Goal: Task Accomplishment & Management: Use online tool/utility

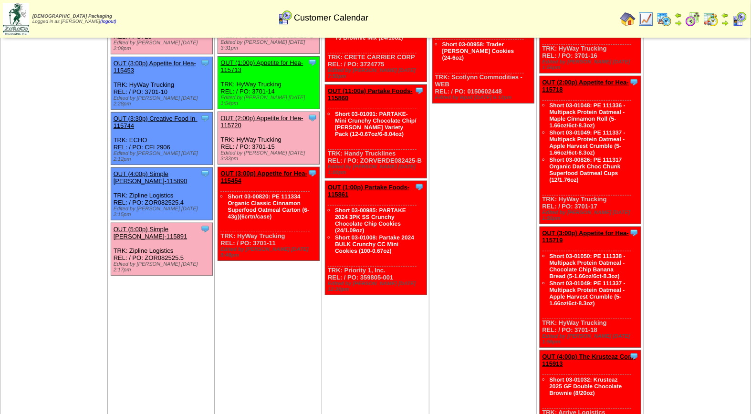
scroll to position [229, 0]
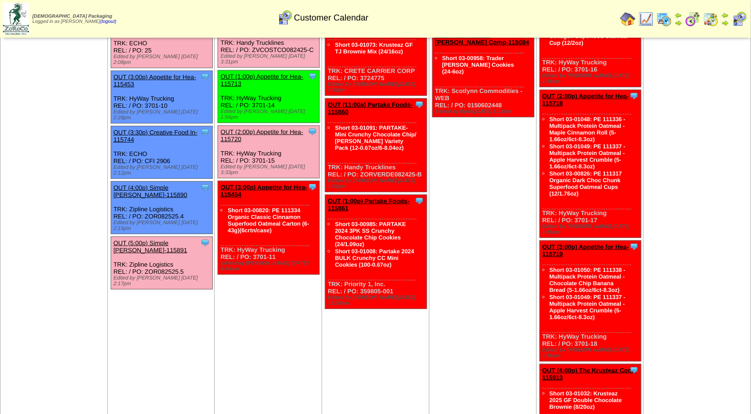
click at [135, 239] on link "OUT (5:00p) Simple [PERSON_NAME]-115891" at bounding box center [151, 246] width 74 height 14
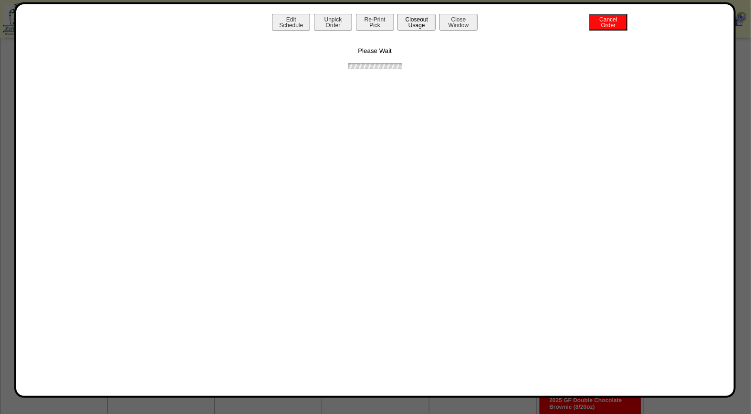
click at [422, 22] on button "Closeout Usage" at bounding box center [416, 22] width 38 height 17
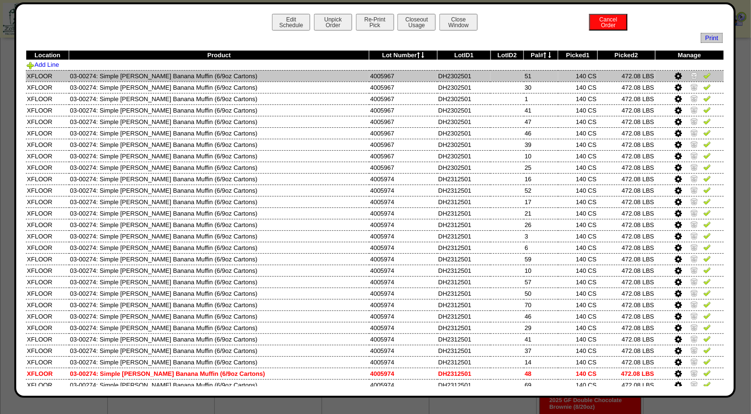
click at [703, 77] on img at bounding box center [707, 76] width 8 height 8
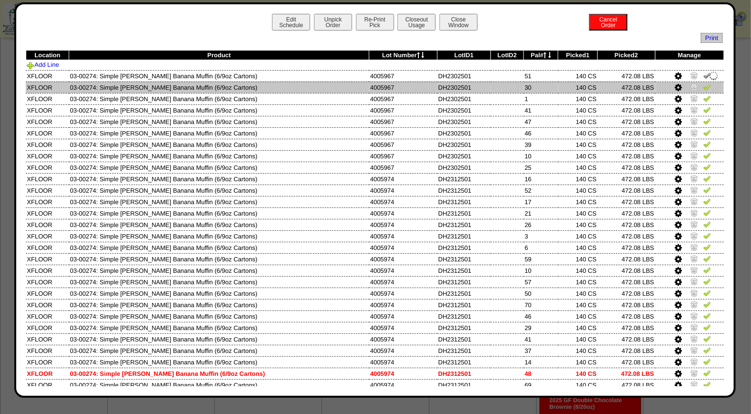
click at [703, 85] on img at bounding box center [707, 87] width 8 height 8
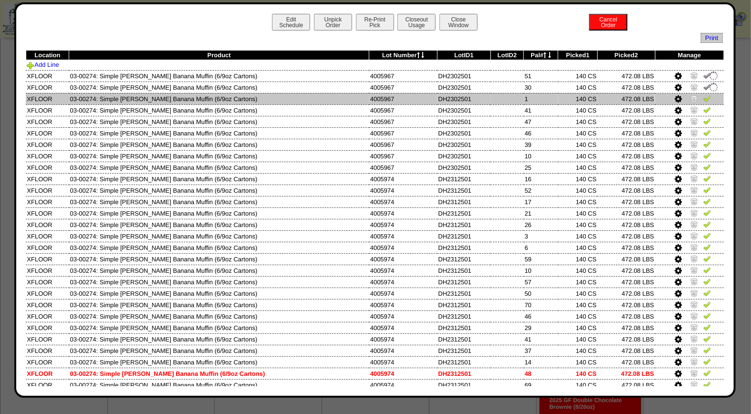
click at [697, 103] on td at bounding box center [689, 98] width 69 height 11
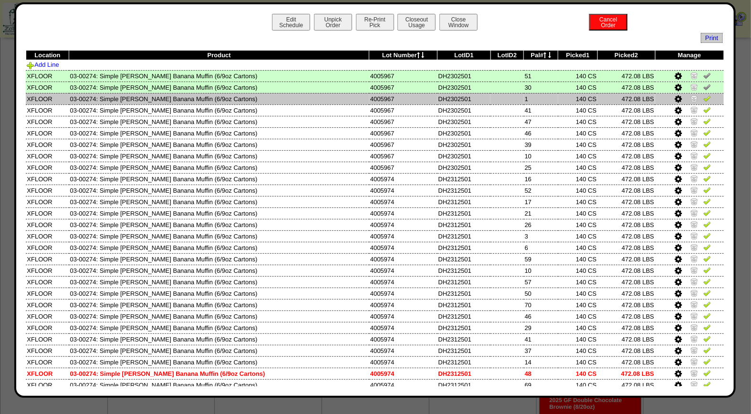
click at [703, 100] on img at bounding box center [707, 98] width 8 height 8
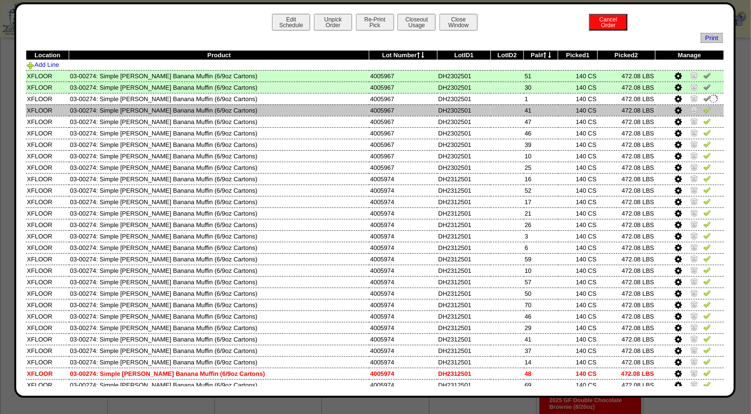
click at [703, 106] on img at bounding box center [707, 110] width 8 height 8
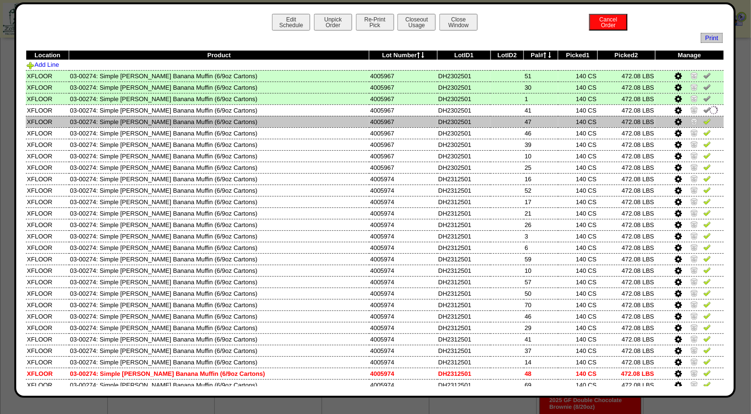
click at [703, 118] on img at bounding box center [707, 121] width 8 height 8
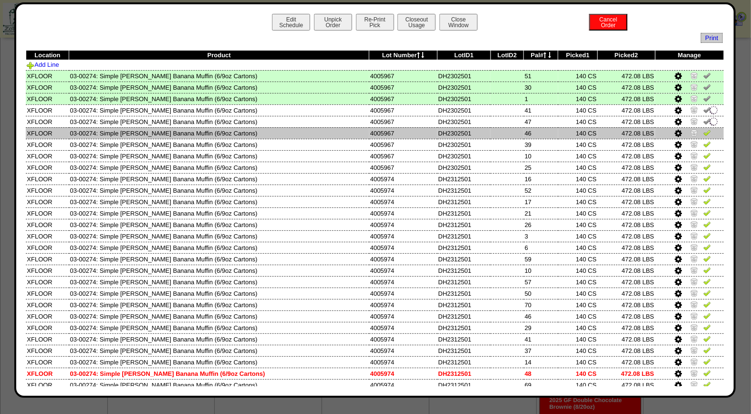
click at [698, 127] on tbody "Location Product Lot Number LotID1 LotID2 Pal# Picked1 Picked2 [GEOGRAPHIC_DATA…" at bounding box center [375, 381] width 698 height 661
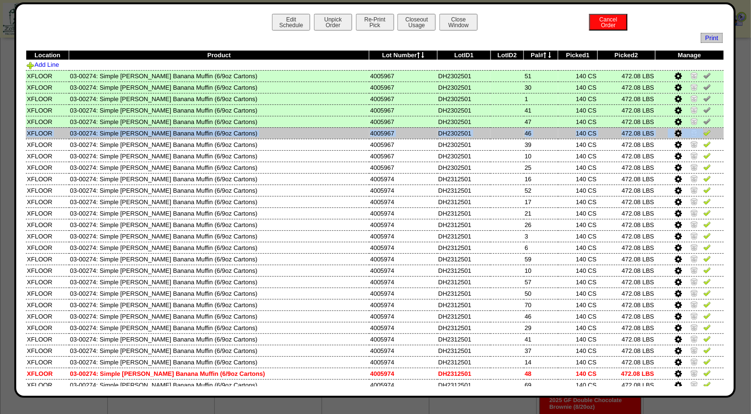
click at [703, 130] on img at bounding box center [707, 133] width 8 height 8
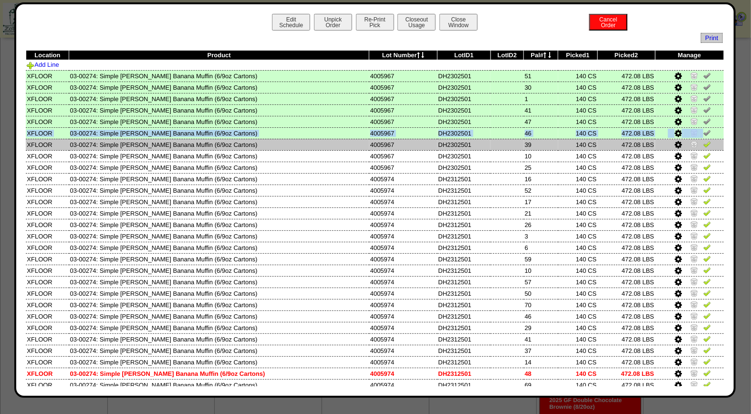
click at [703, 142] on img at bounding box center [707, 144] width 8 height 8
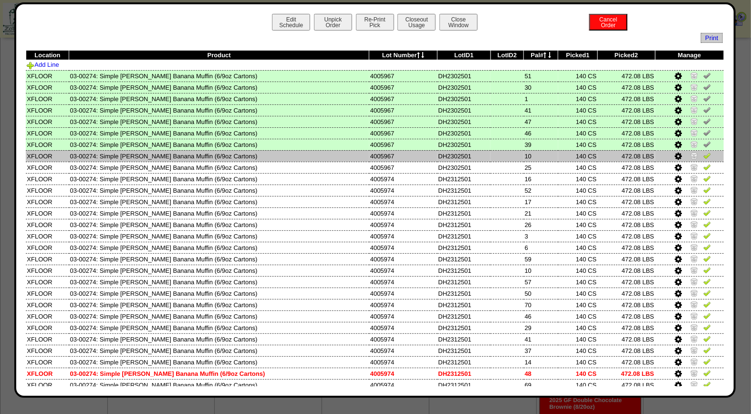
click at [712, 155] on td at bounding box center [689, 155] width 69 height 11
click at [703, 154] on img at bounding box center [707, 156] width 8 height 8
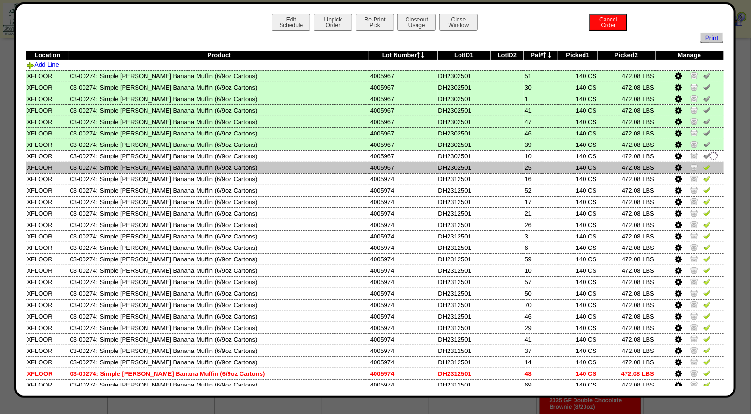
click at [703, 164] on img at bounding box center [707, 167] width 8 height 8
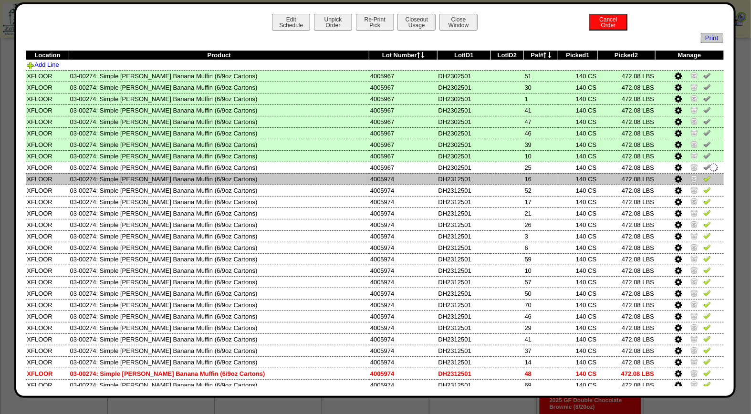
click at [703, 175] on img at bounding box center [707, 179] width 8 height 8
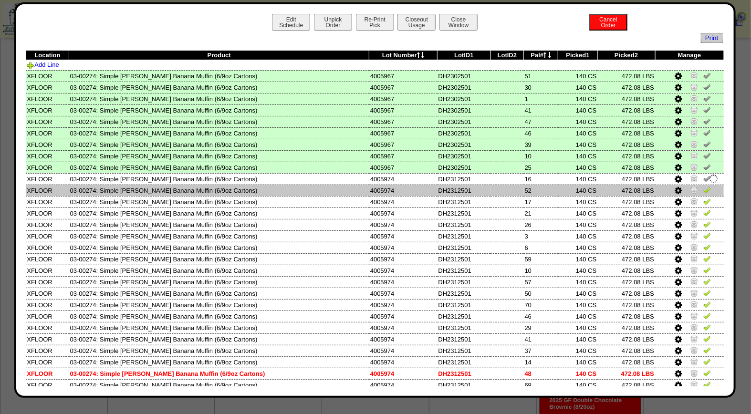
click at [703, 186] on img at bounding box center [707, 190] width 8 height 8
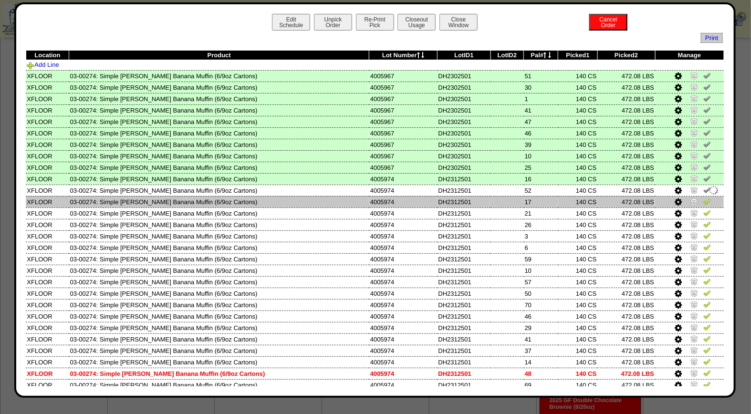
click at [703, 200] on img at bounding box center [707, 202] width 8 height 8
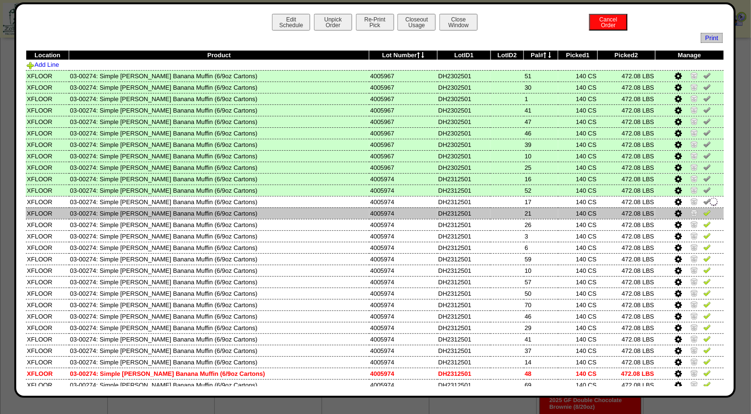
click at [703, 211] on img at bounding box center [707, 213] width 8 height 8
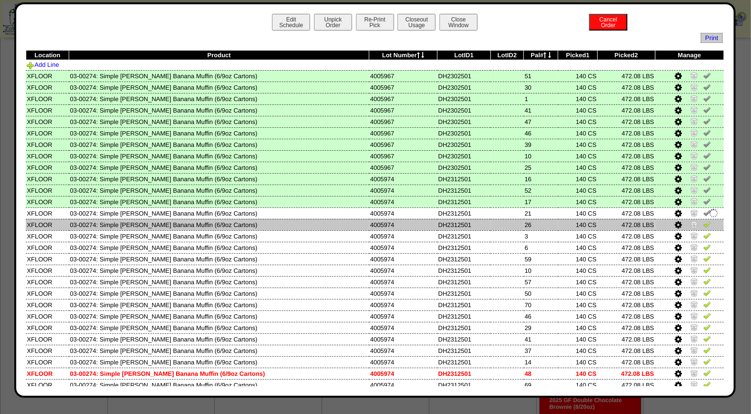
click at [703, 223] on img at bounding box center [707, 224] width 8 height 8
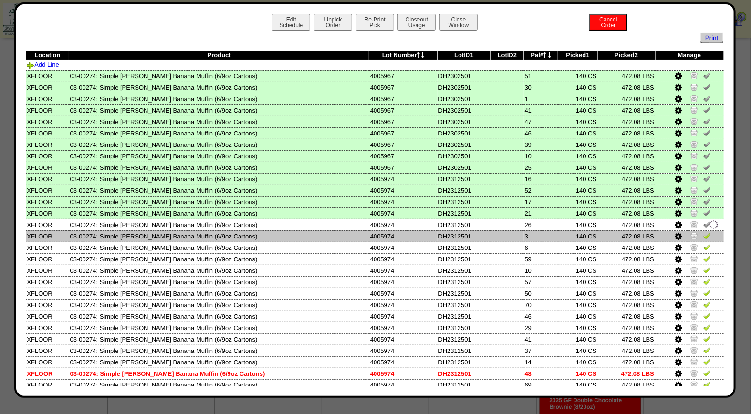
click at [703, 234] on img at bounding box center [707, 236] width 8 height 8
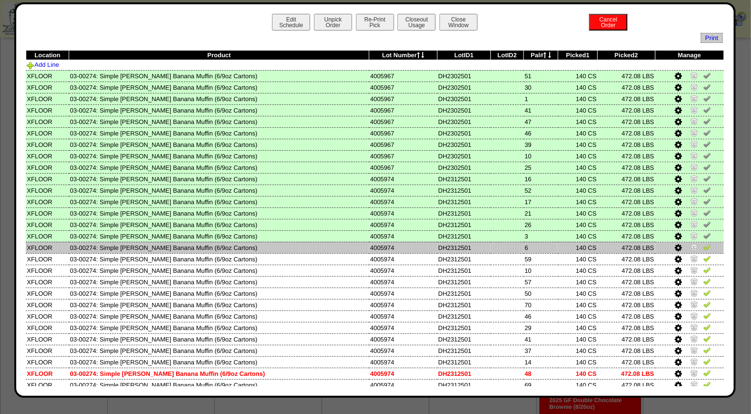
click at [703, 246] on img at bounding box center [707, 247] width 8 height 8
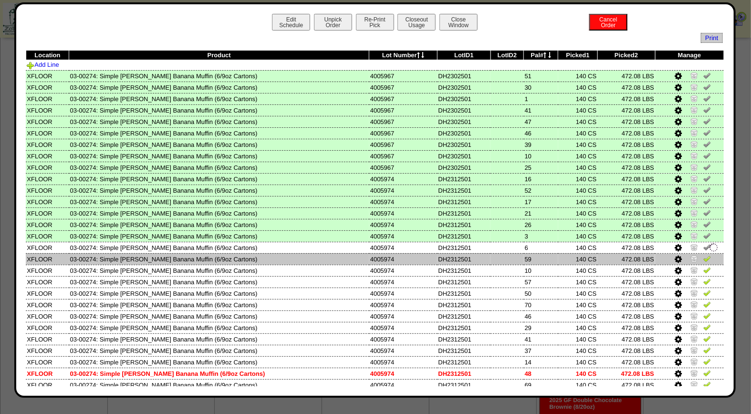
click at [703, 255] on img at bounding box center [707, 259] width 8 height 8
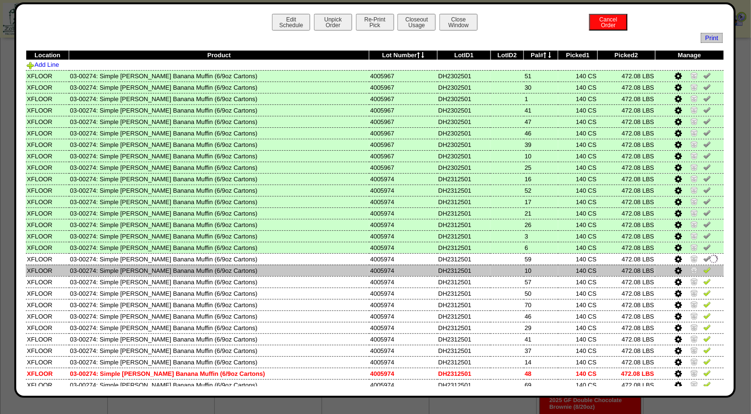
click at [703, 266] on img at bounding box center [707, 270] width 8 height 8
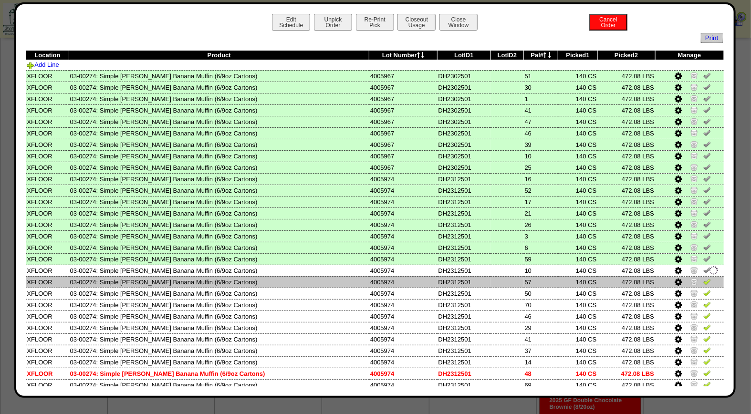
click at [703, 280] on img at bounding box center [707, 282] width 8 height 8
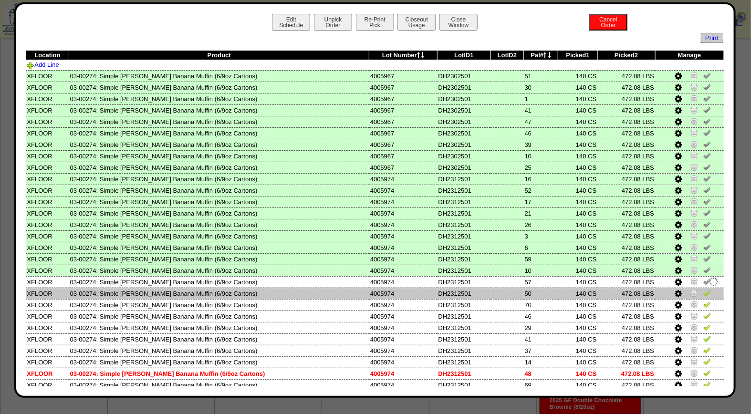
click at [703, 290] on img at bounding box center [707, 293] width 8 height 8
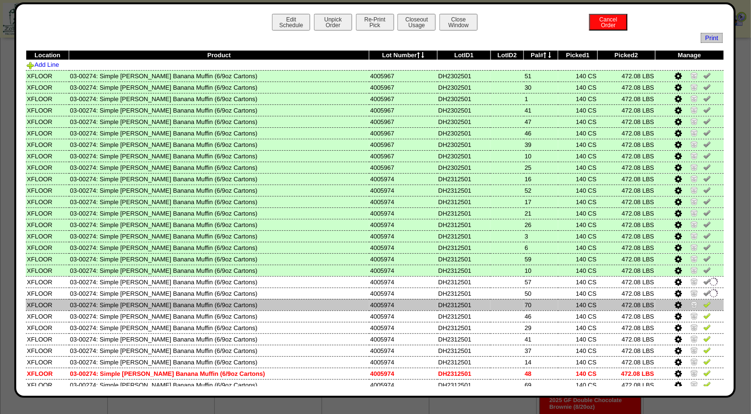
click at [703, 302] on img at bounding box center [707, 305] width 8 height 8
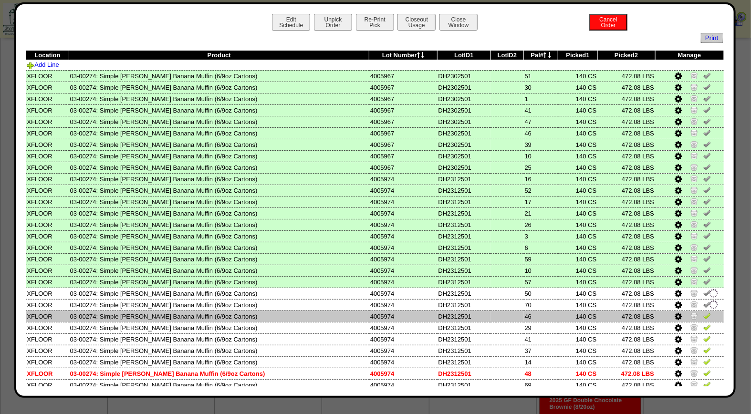
click at [703, 312] on img at bounding box center [707, 316] width 8 height 8
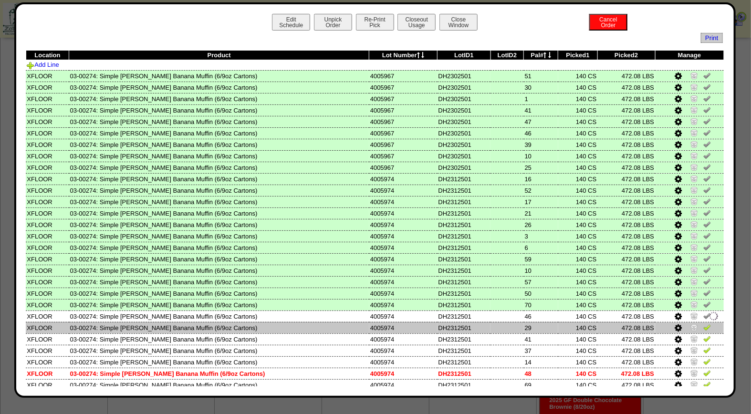
click at [703, 326] on img at bounding box center [707, 327] width 8 height 8
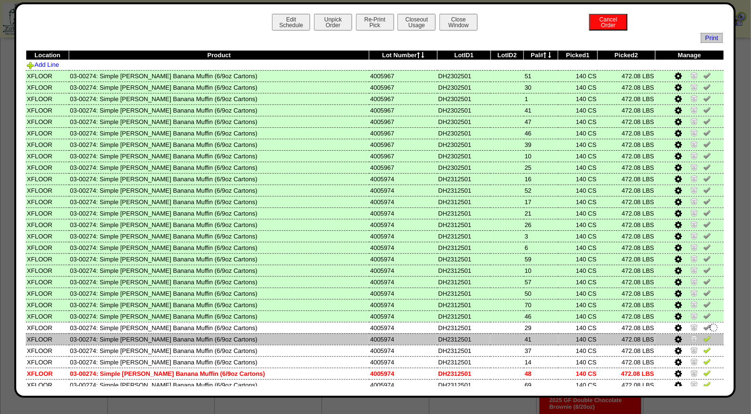
click at [703, 335] on img at bounding box center [707, 339] width 8 height 8
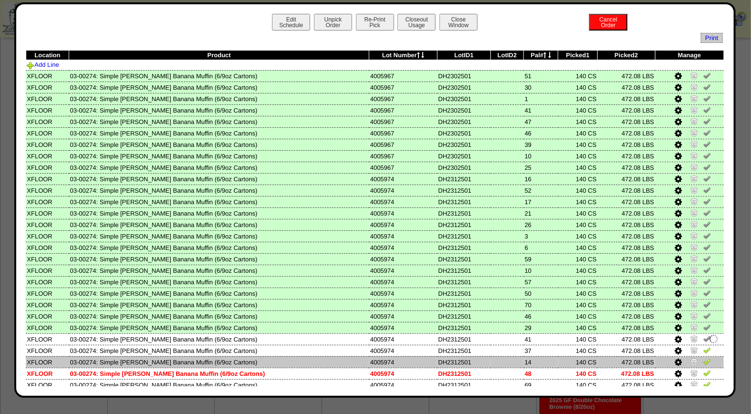
drag, startPoint x: 697, startPoint y: 346, endPoint x: 698, endPoint y: 354, distance: 8.3
click at [703, 347] on img at bounding box center [707, 350] width 8 height 8
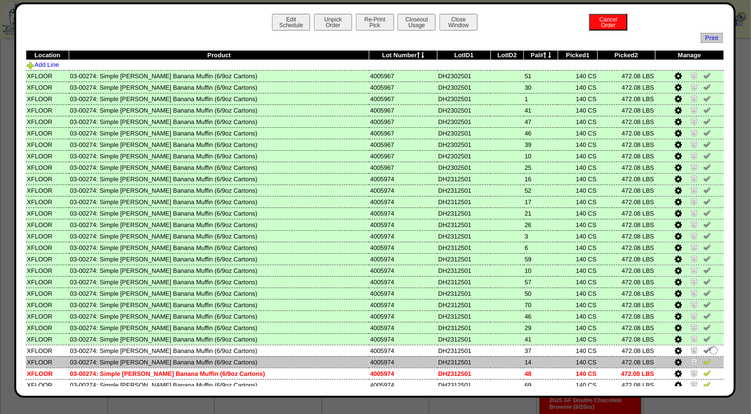
click at [703, 358] on img at bounding box center [707, 362] width 8 height 8
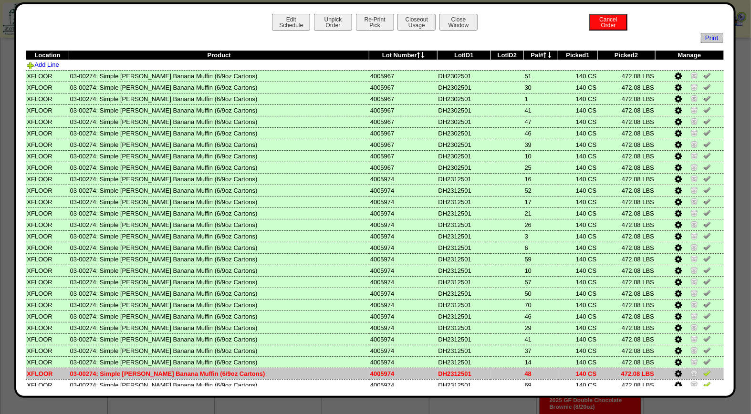
click at [703, 369] on img at bounding box center [707, 373] width 8 height 8
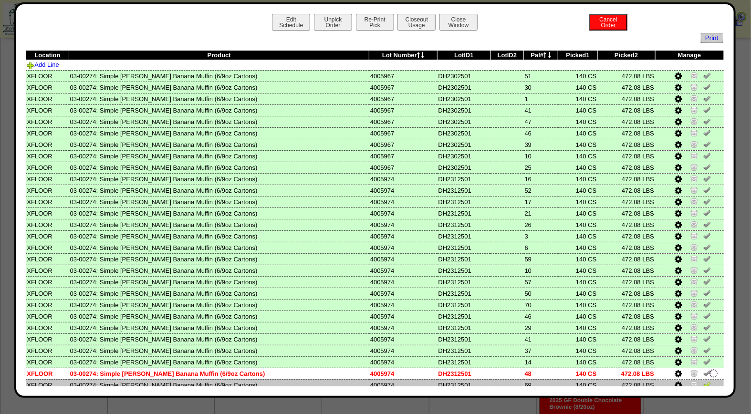
click at [703, 382] on img at bounding box center [707, 385] width 8 height 8
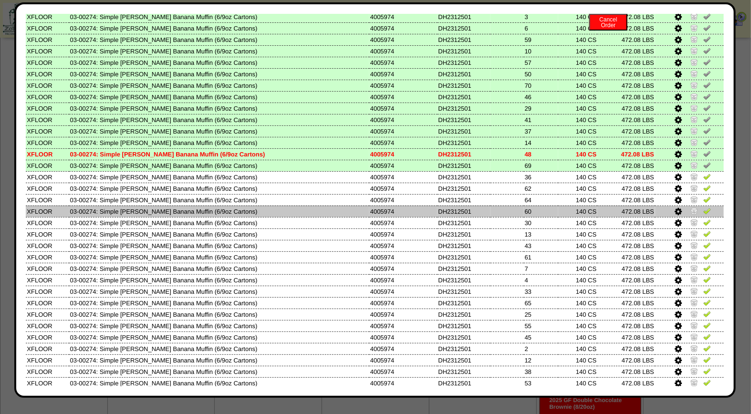
scroll to position [226, 0]
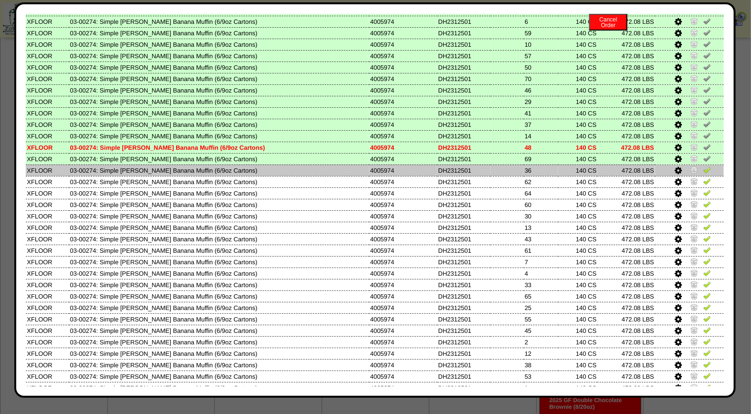
click at [703, 166] on img at bounding box center [707, 170] width 8 height 8
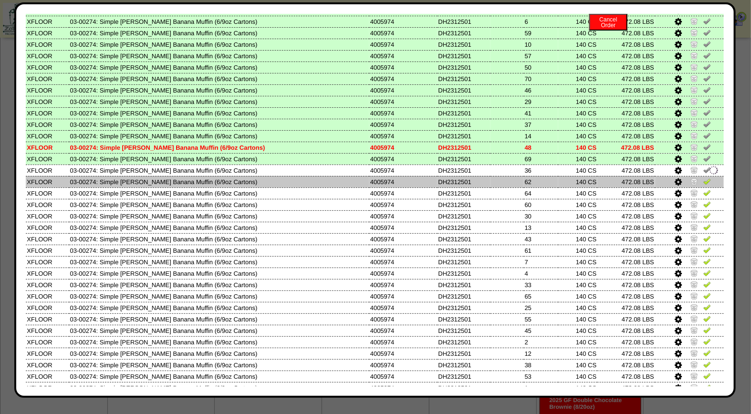
click at [703, 177] on img at bounding box center [707, 181] width 8 height 8
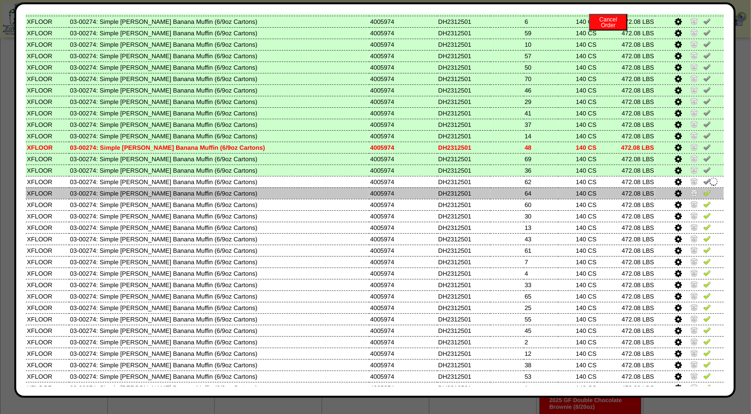
click at [703, 189] on img at bounding box center [707, 193] width 8 height 8
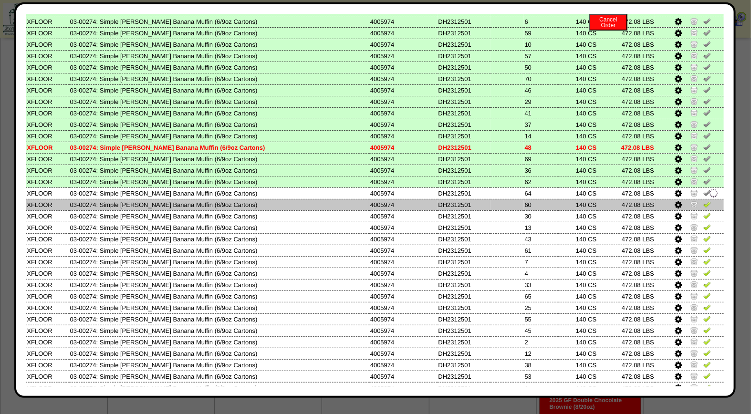
click at [703, 200] on img at bounding box center [707, 204] width 8 height 8
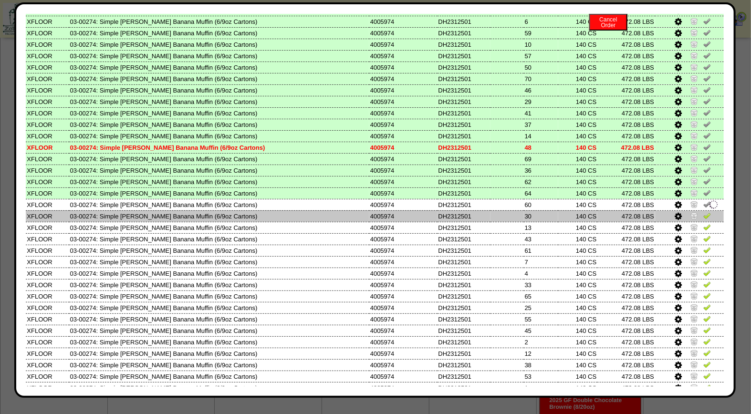
click at [703, 212] on img at bounding box center [707, 216] width 8 height 8
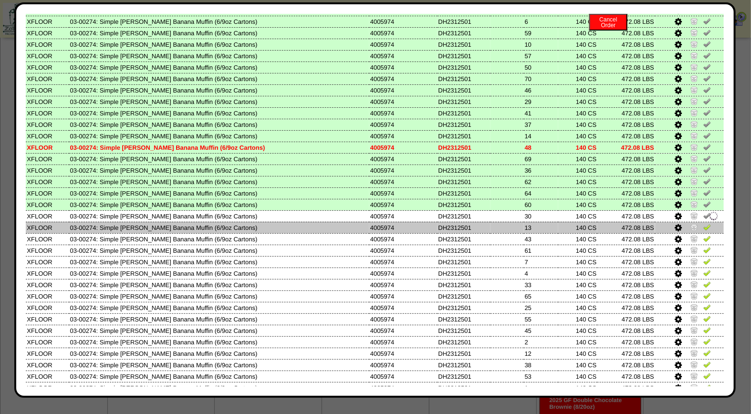
click at [703, 223] on img at bounding box center [707, 227] width 8 height 8
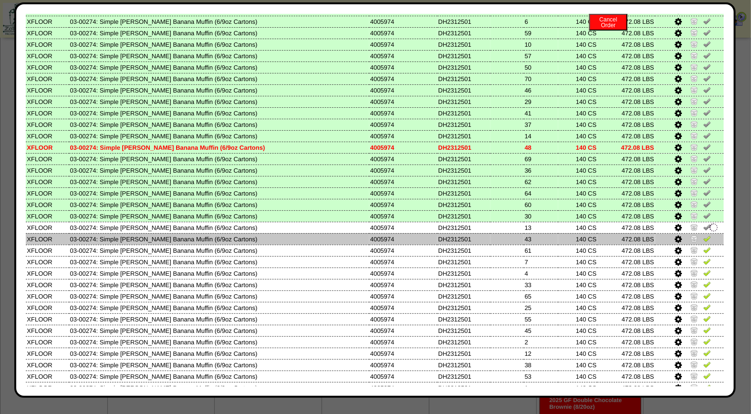
click at [703, 235] on img at bounding box center [707, 239] width 8 height 8
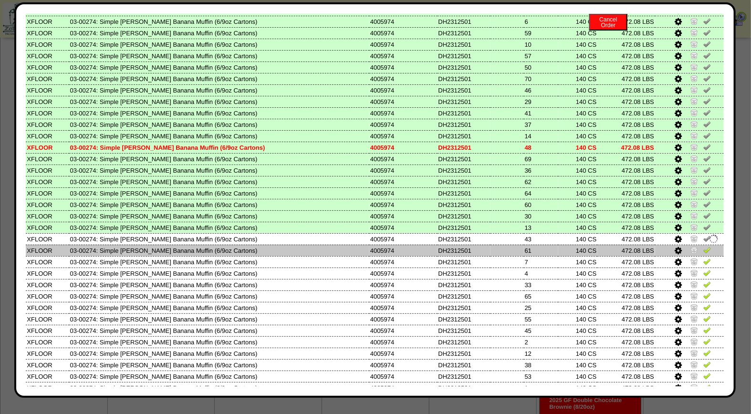
click at [703, 246] on img at bounding box center [707, 250] width 8 height 8
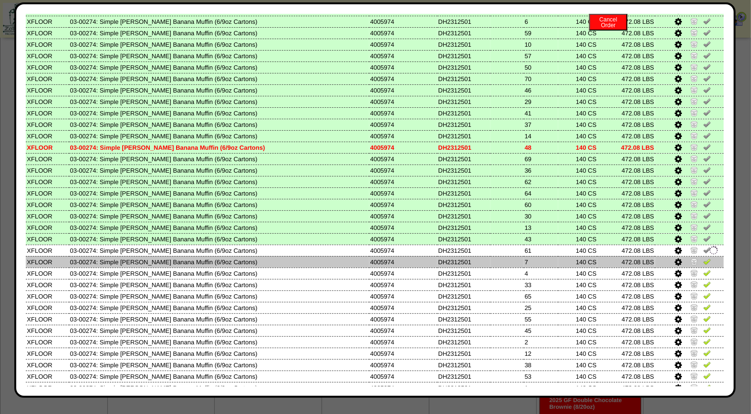
click at [703, 258] on img at bounding box center [707, 262] width 8 height 8
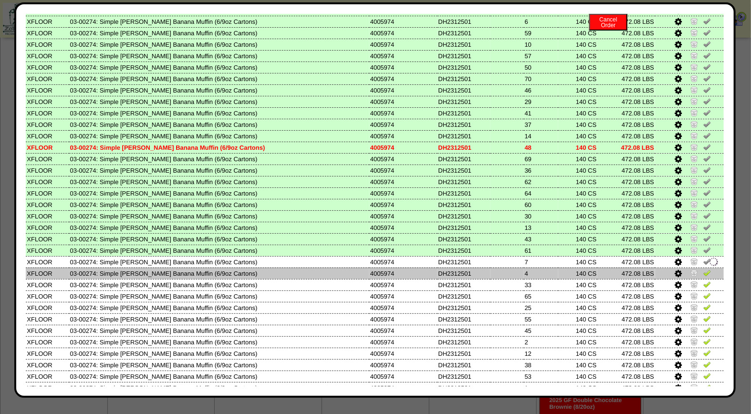
click at [703, 269] on img at bounding box center [707, 273] width 8 height 8
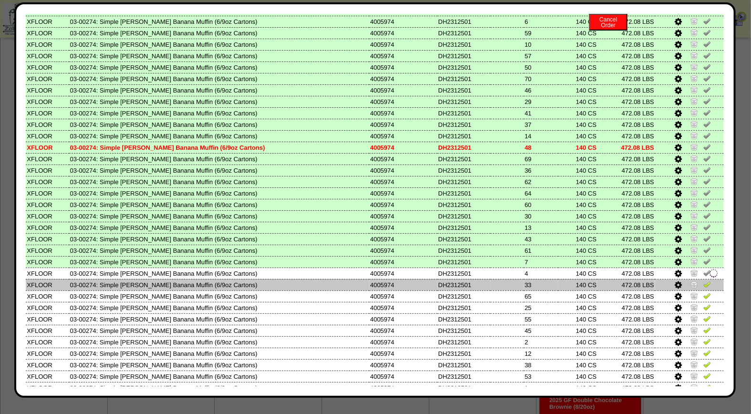
click at [703, 281] on img at bounding box center [707, 285] width 8 height 8
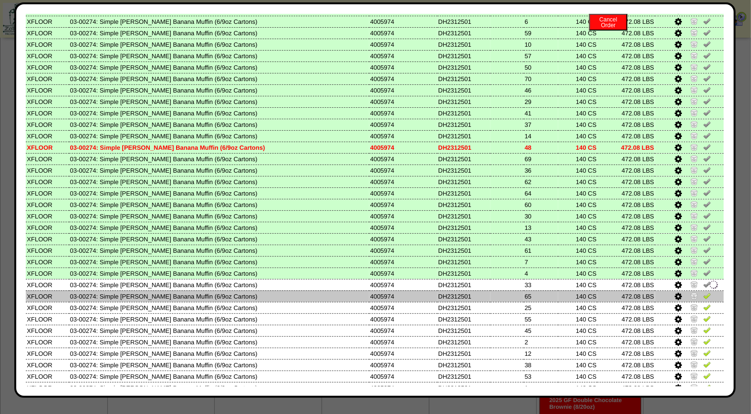
click at [703, 292] on img at bounding box center [707, 296] width 8 height 8
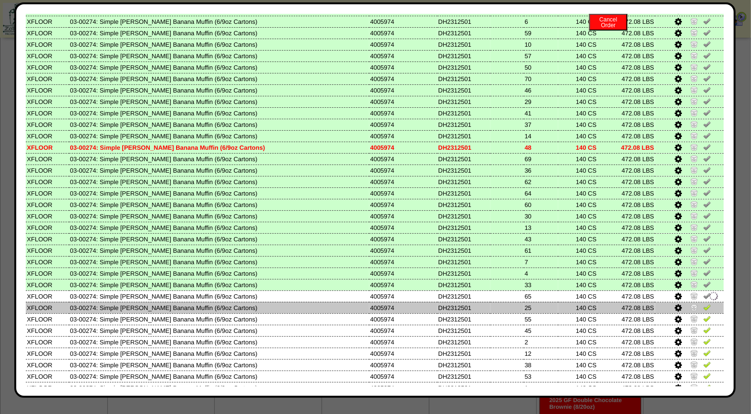
click at [703, 303] on img at bounding box center [707, 307] width 8 height 8
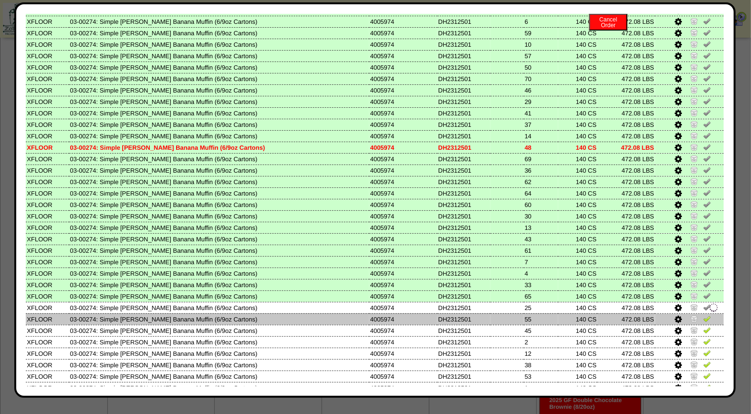
click at [703, 315] on img at bounding box center [707, 319] width 8 height 8
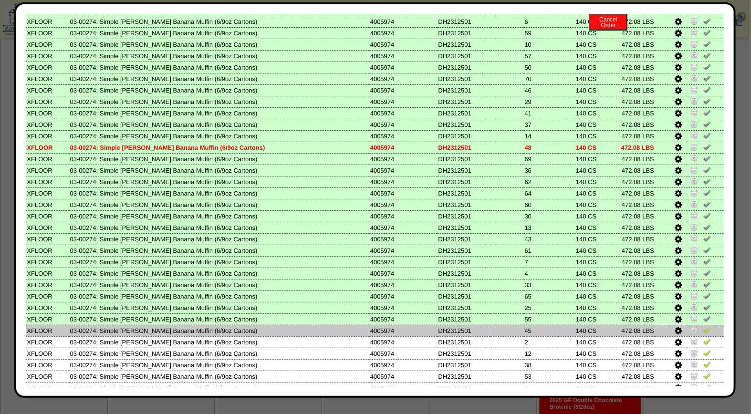
click at [703, 326] on img at bounding box center [707, 330] width 8 height 8
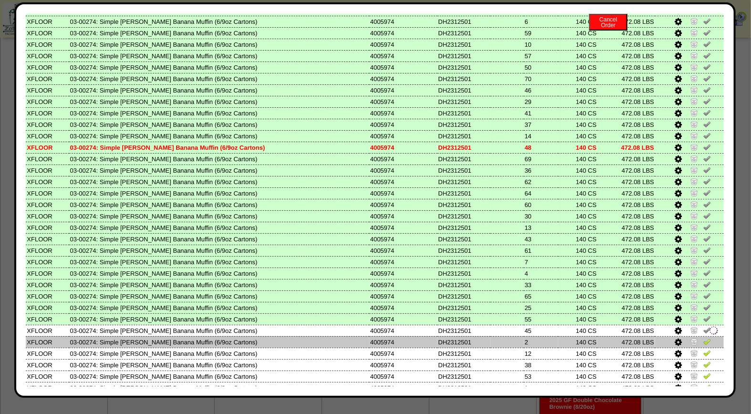
click at [703, 338] on img at bounding box center [707, 342] width 8 height 8
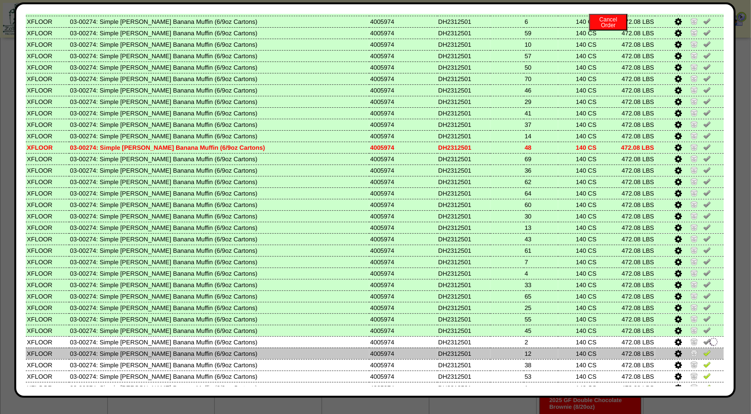
click at [703, 349] on img at bounding box center [707, 353] width 8 height 8
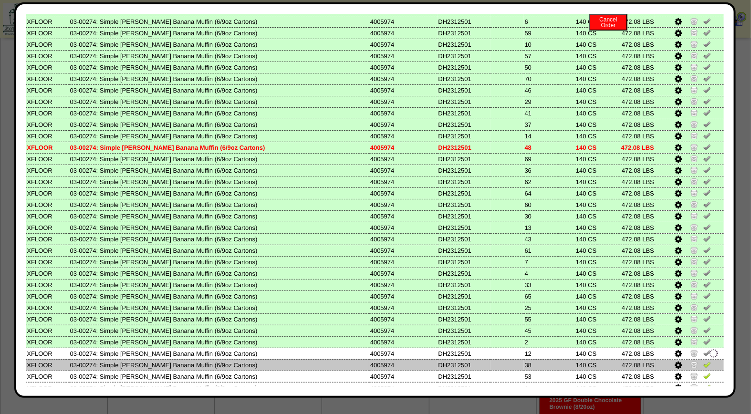
click at [703, 361] on img at bounding box center [707, 365] width 8 height 8
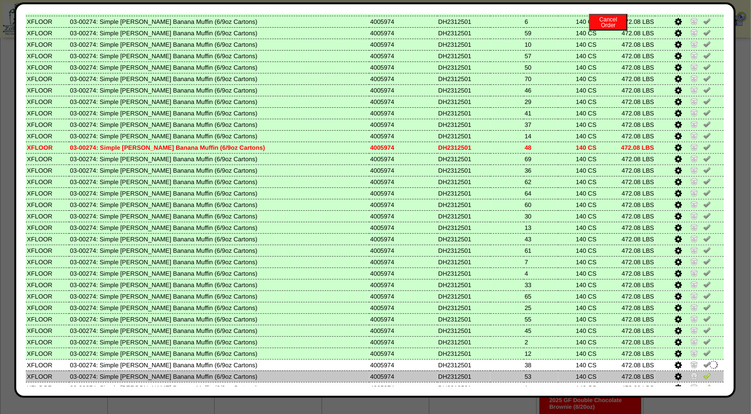
click at [703, 372] on img at bounding box center [707, 376] width 8 height 8
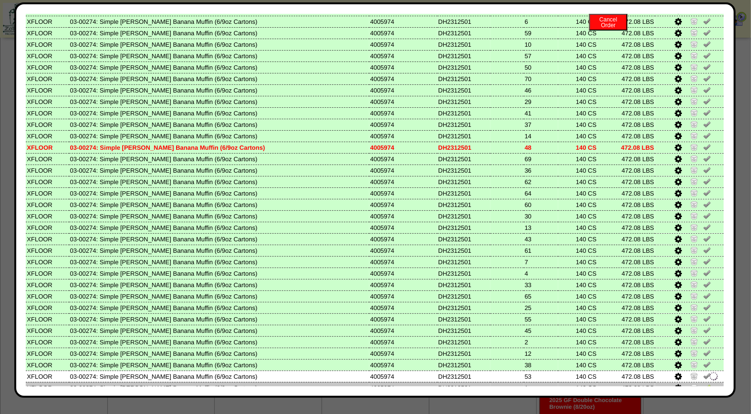
click at [703, 384] on img at bounding box center [707, 388] width 8 height 8
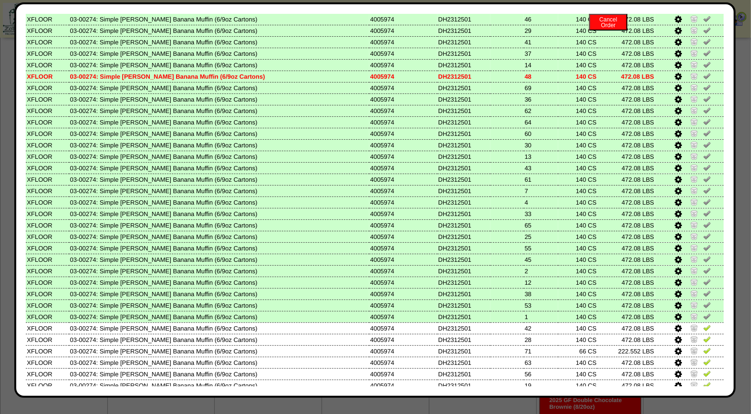
scroll to position [338, 0]
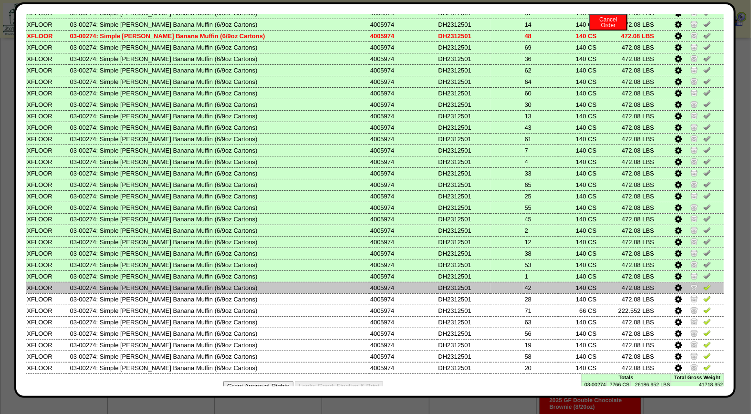
click at [703, 283] on img at bounding box center [707, 287] width 8 height 8
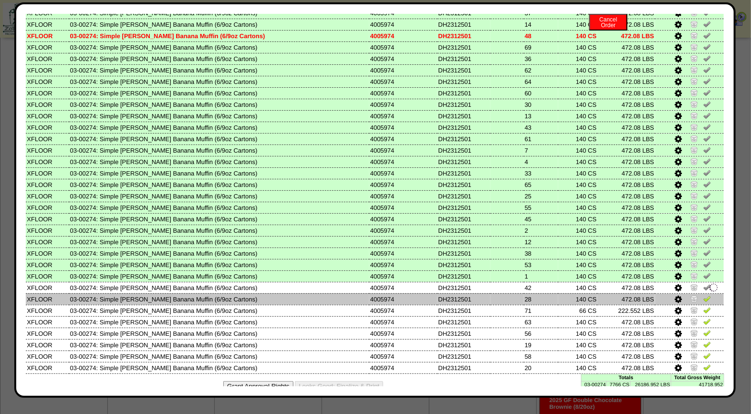
click at [703, 295] on img at bounding box center [707, 299] width 8 height 8
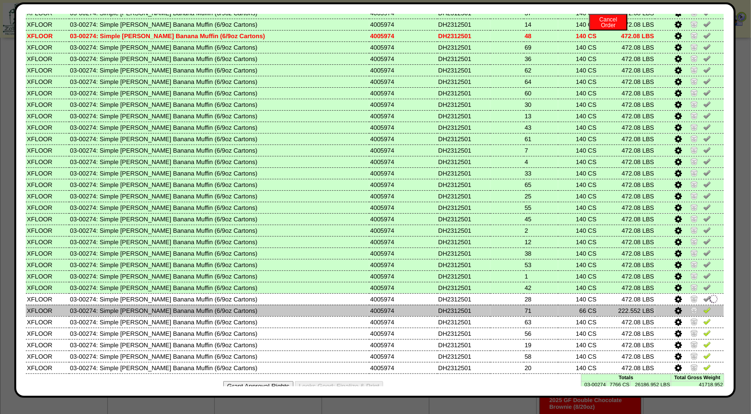
click at [703, 306] on img at bounding box center [707, 310] width 8 height 8
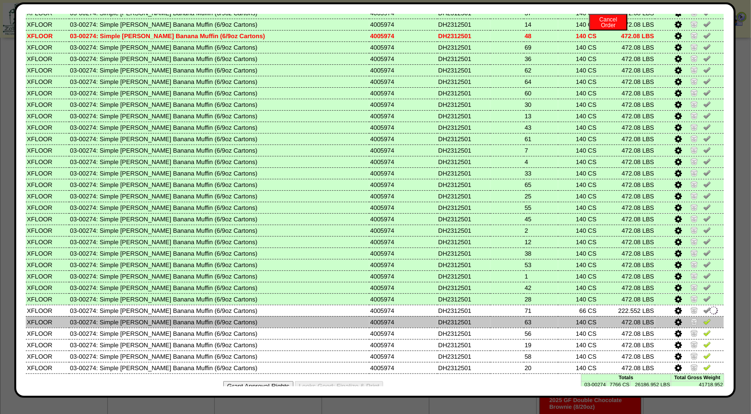
click at [703, 318] on img at bounding box center [707, 322] width 8 height 8
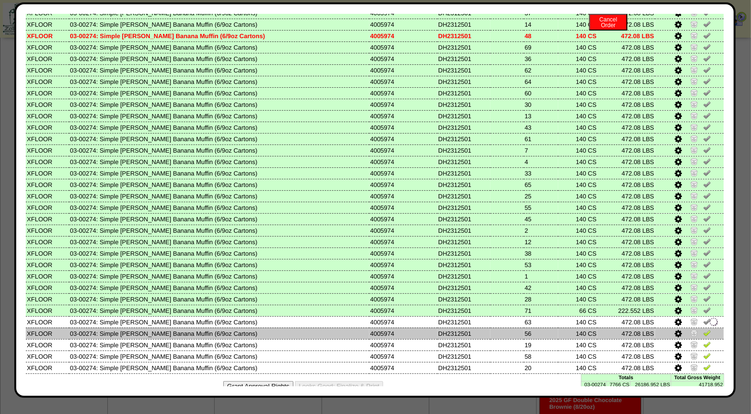
click at [703, 329] on img at bounding box center [707, 333] width 8 height 8
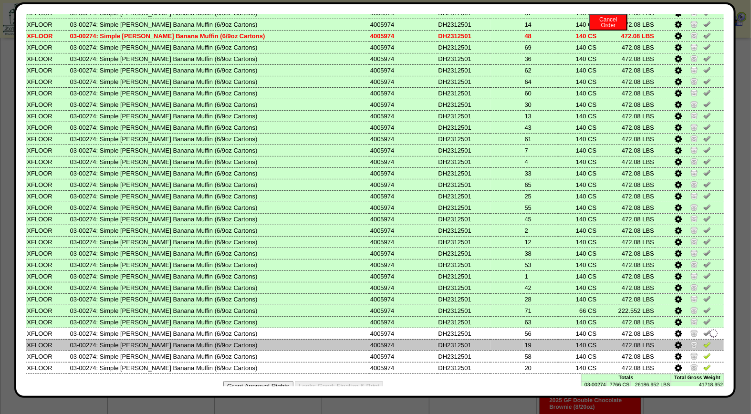
click at [703, 343] on link at bounding box center [707, 346] width 8 height 7
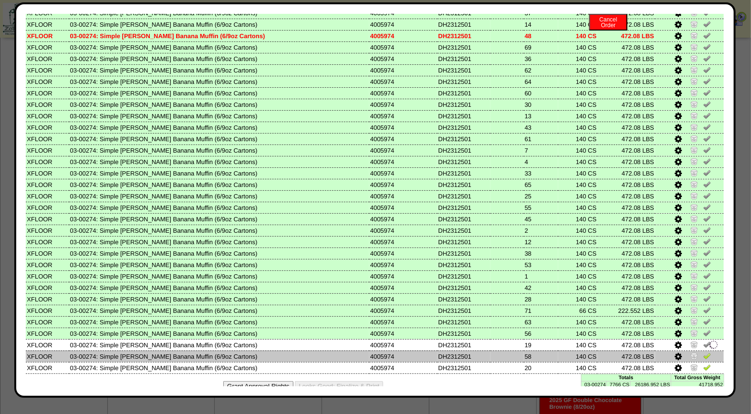
click at [703, 352] on img at bounding box center [707, 356] width 8 height 8
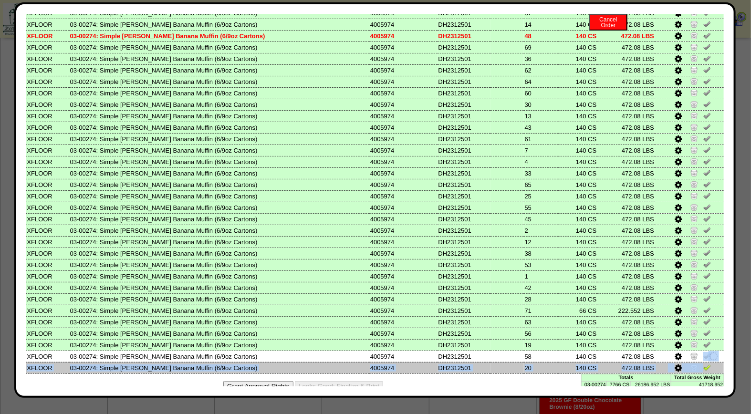
click at [697, 350] on tbody "Location Product Lot Number LotID1 LotID2 Pal# Picked1 Picked2 [GEOGRAPHIC_DATA…" at bounding box center [375, 43] width 698 height 661
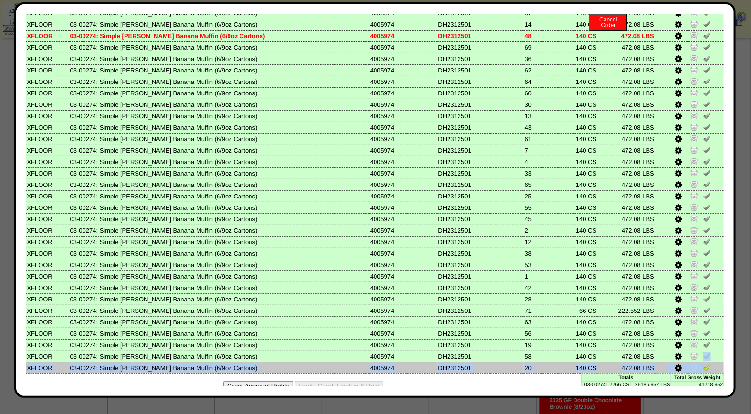
drag, startPoint x: 697, startPoint y: 350, endPoint x: 699, endPoint y: 356, distance: 6.0
click at [703, 364] on img at bounding box center [707, 368] width 8 height 8
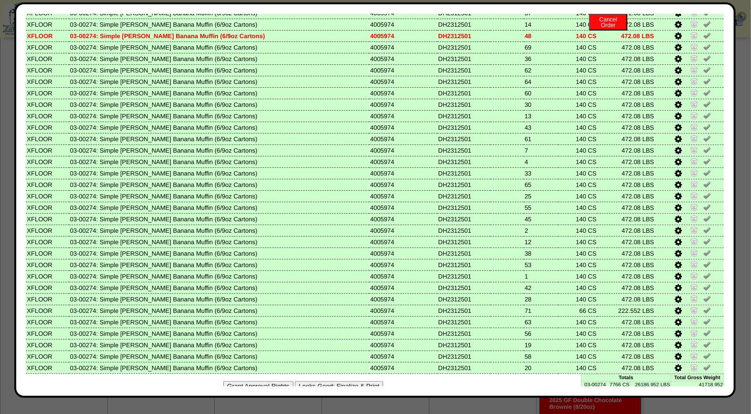
click at [506, 384] on div "Grant Approval Rights Looks Good: Finalize & Print" at bounding box center [375, 386] width 698 height 24
click at [360, 381] on button "Looks Good: Finalize & Print" at bounding box center [339, 386] width 88 height 10
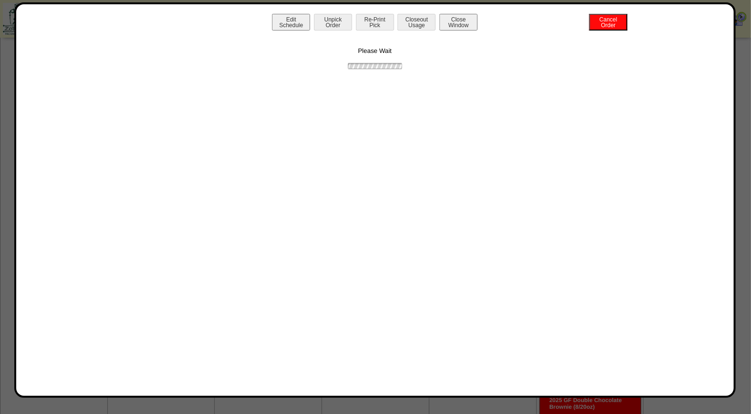
scroll to position [0, 0]
click at [382, 22] on button "Print BOL" at bounding box center [375, 22] width 38 height 17
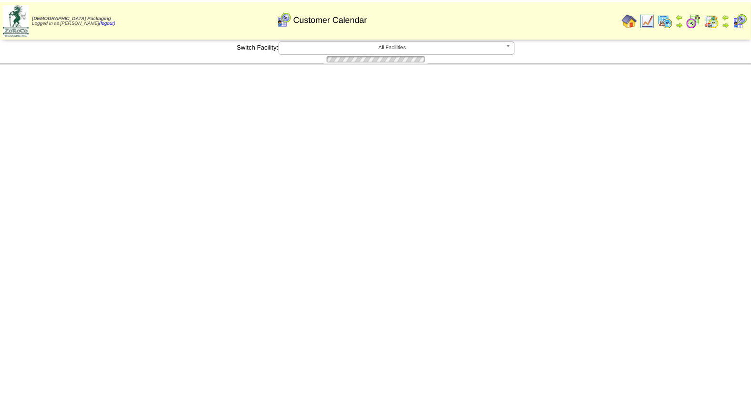
scroll to position [229, 0]
